Goal: Check status: Check status

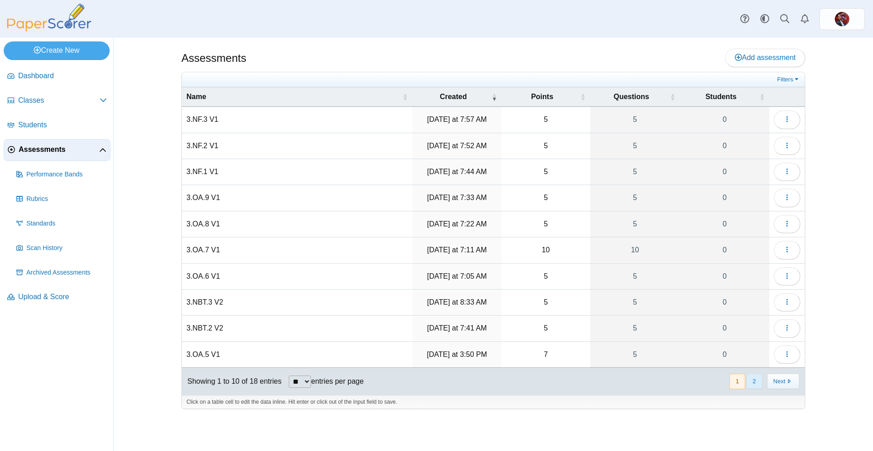
click at [759, 382] on button "2" at bounding box center [754, 381] width 16 height 15
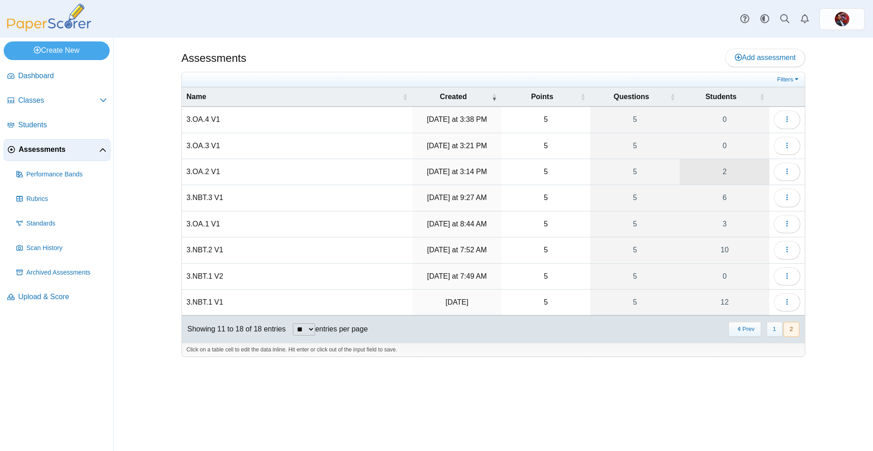
click at [748, 174] on link "2" at bounding box center [725, 171] width 90 height 25
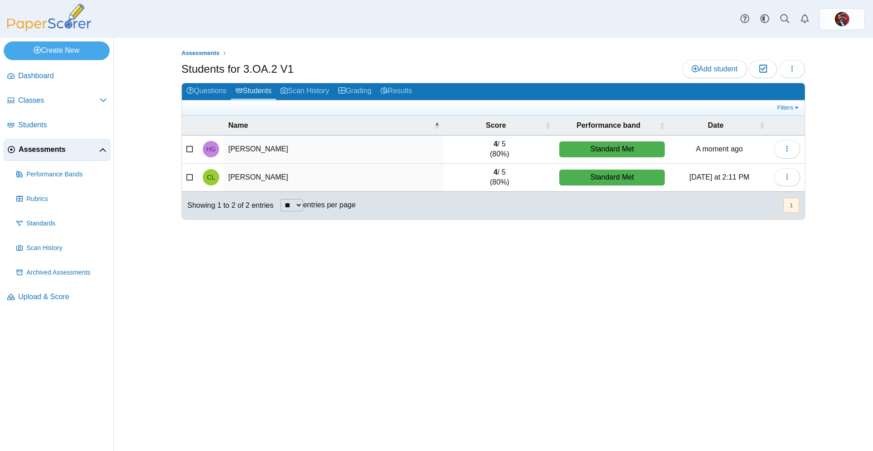
click at [65, 150] on span "Assessments" at bounding box center [59, 150] width 81 height 10
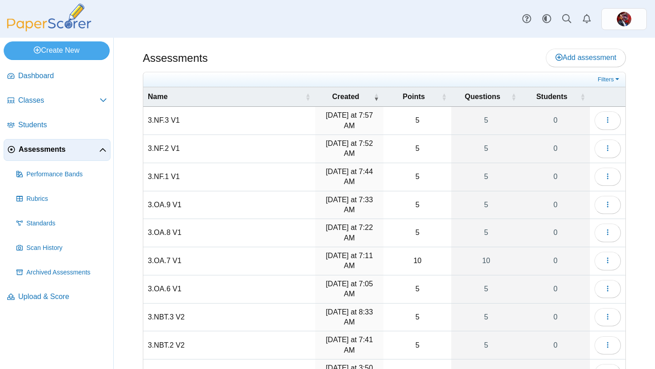
scroll to position [55, 0]
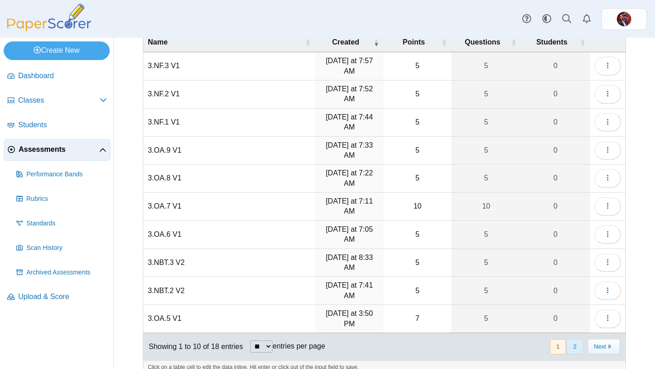
click at [578, 339] on button "2" at bounding box center [575, 346] width 16 height 15
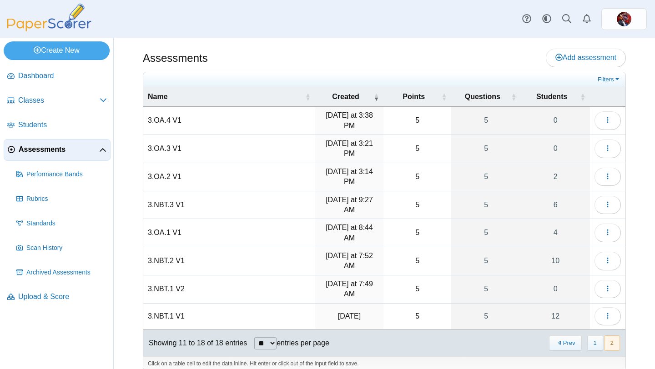
scroll to position [6, 0]
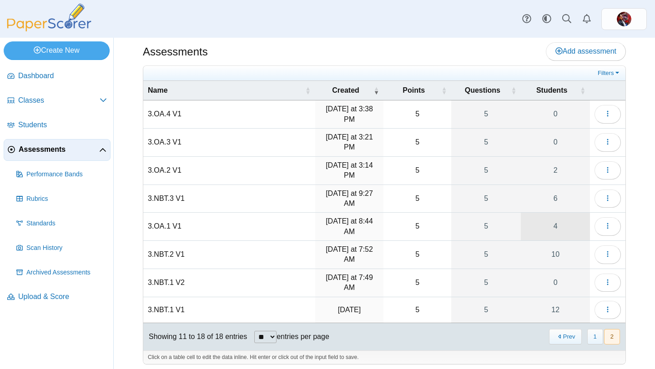
click at [531, 232] on link "4" at bounding box center [555, 227] width 69 height 28
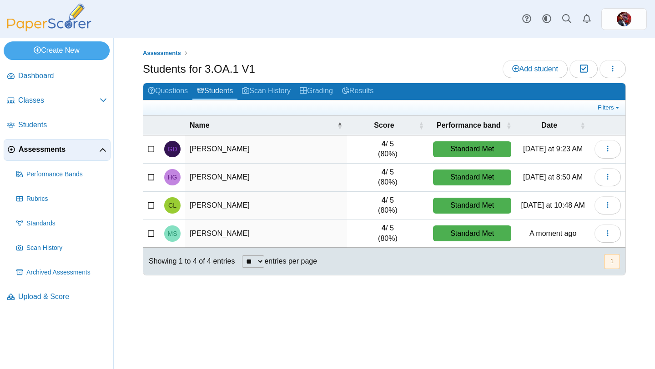
click at [347, 245] on td "4 / 5 (80%)" at bounding box center [387, 234] width 81 height 28
